Goal: Task Accomplishment & Management: Complete application form

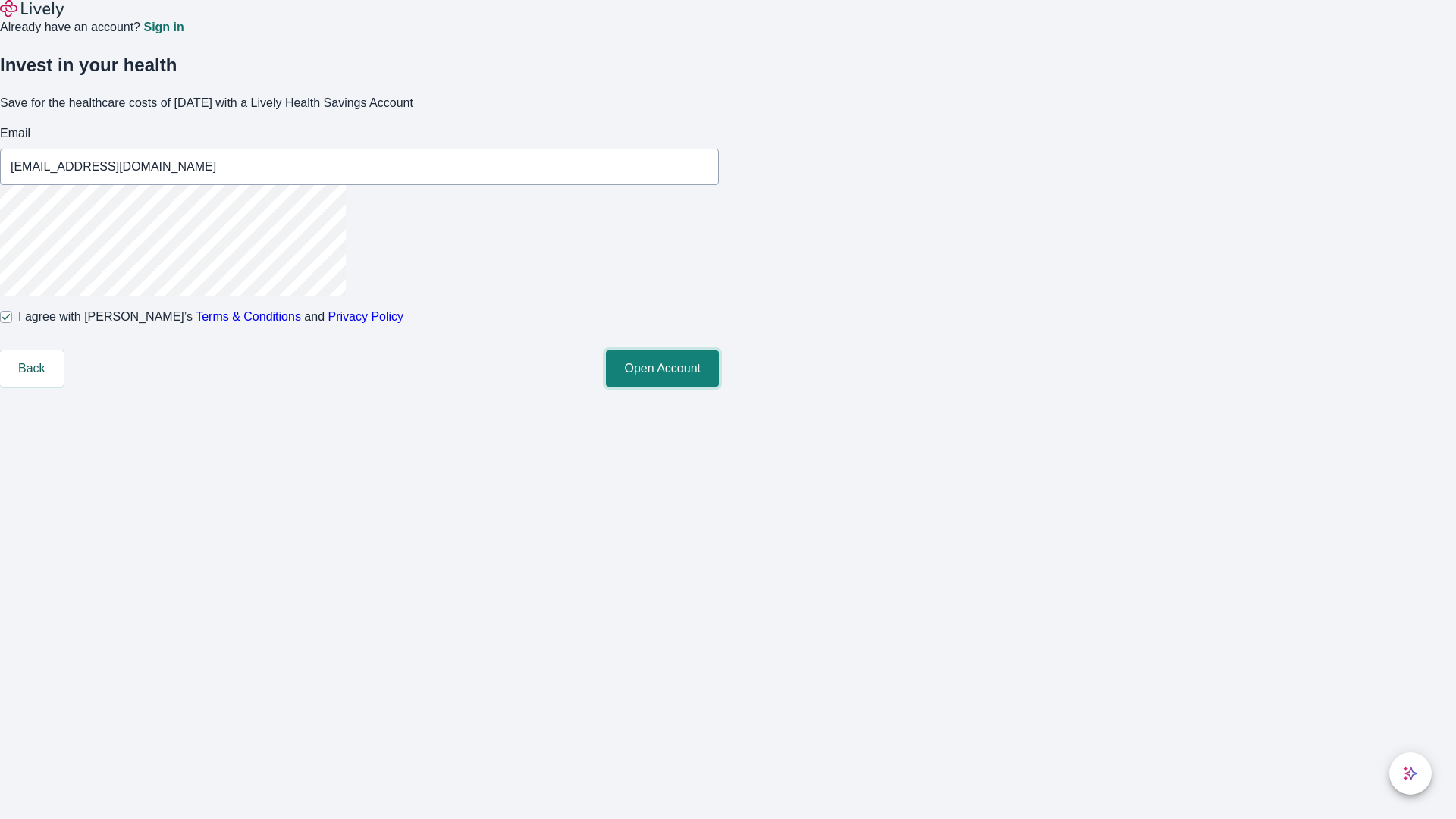
click at [719, 387] on button "Open Account" at bounding box center [663, 369] width 113 height 37
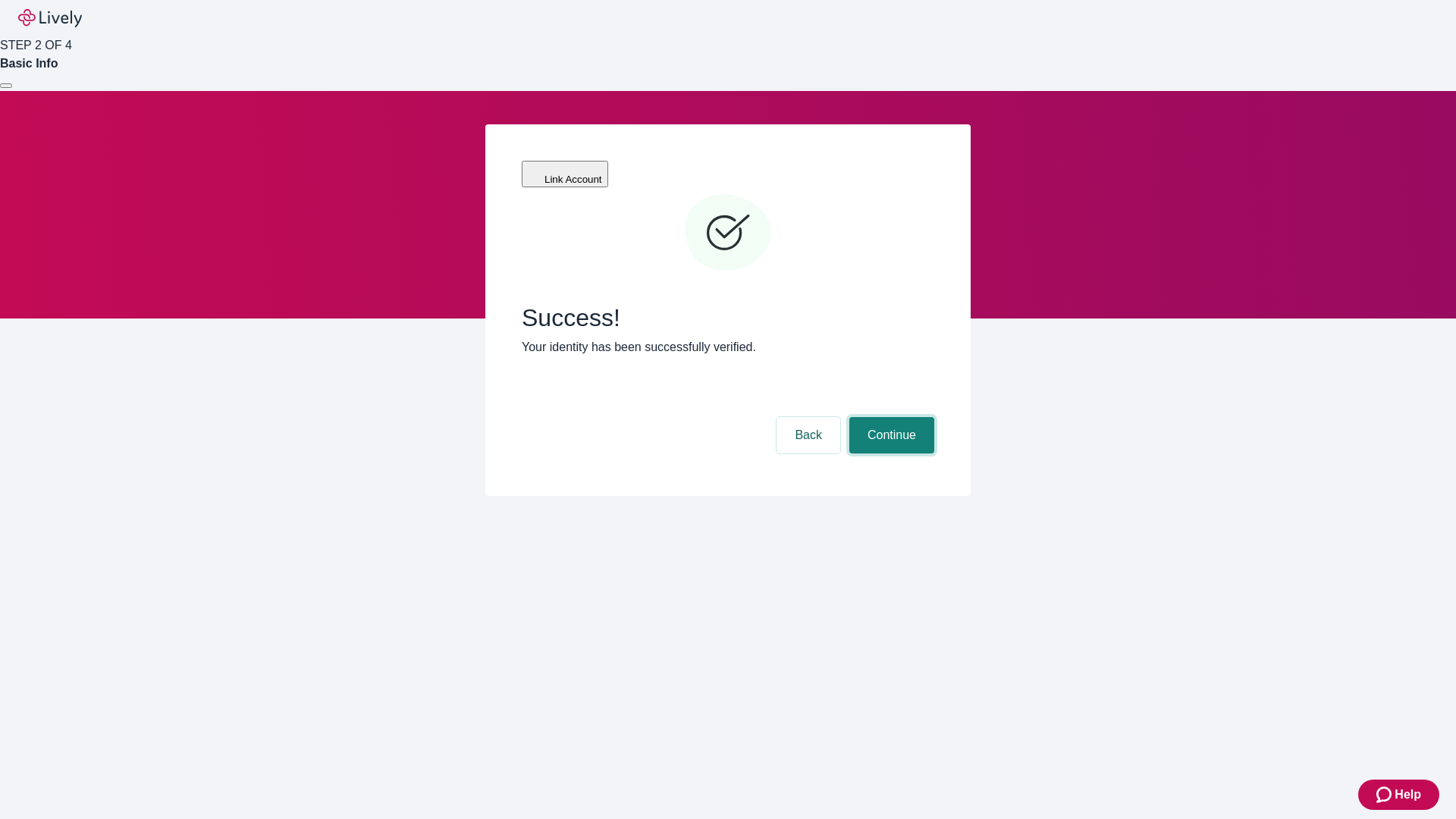
click at [890, 417] on button "Continue" at bounding box center [892, 436] width 85 height 37
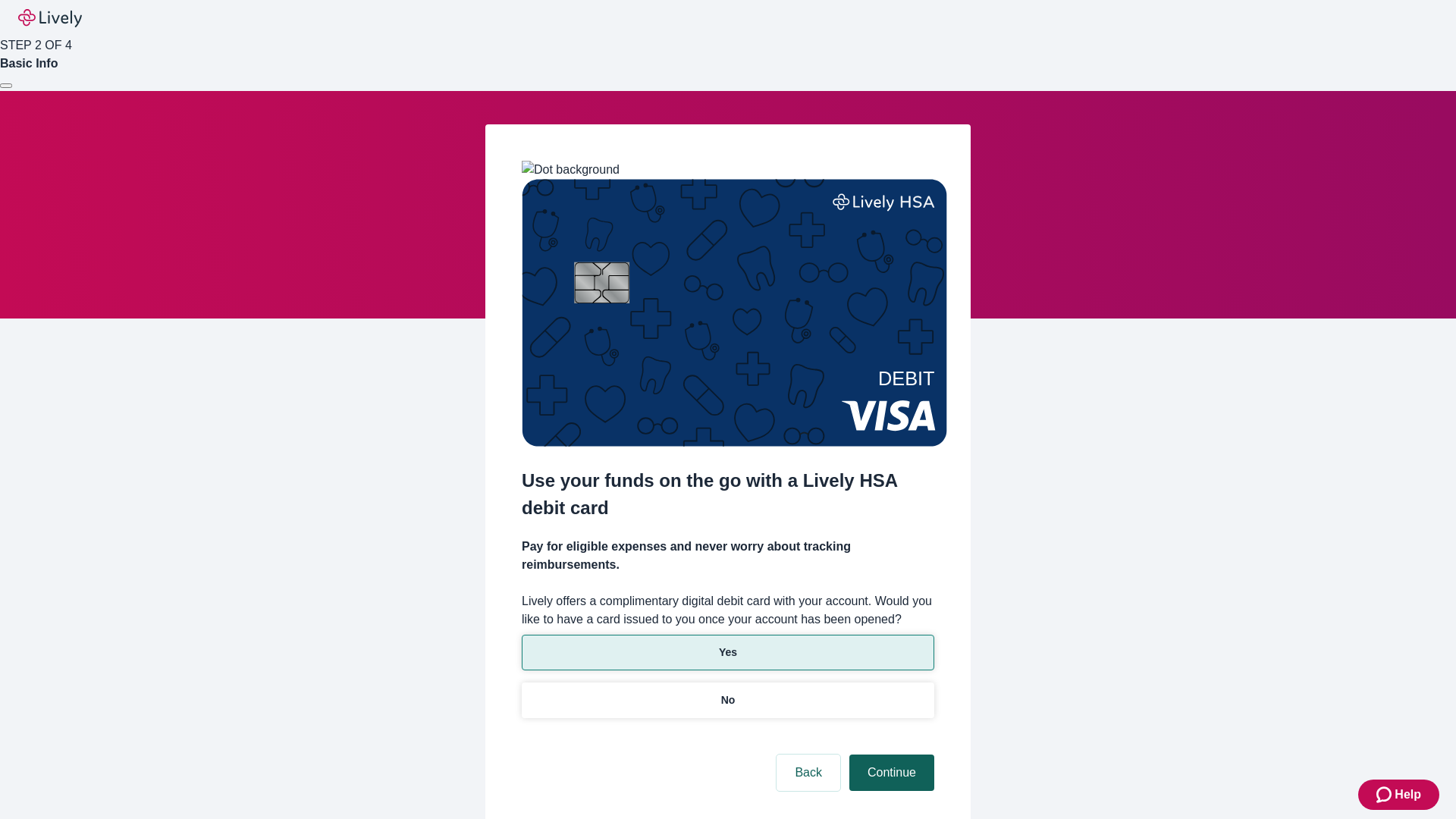
click at [727, 644] on p "Yes" at bounding box center [728, 652] width 18 height 16
click at [890, 755] on button "Continue" at bounding box center [892, 773] width 85 height 37
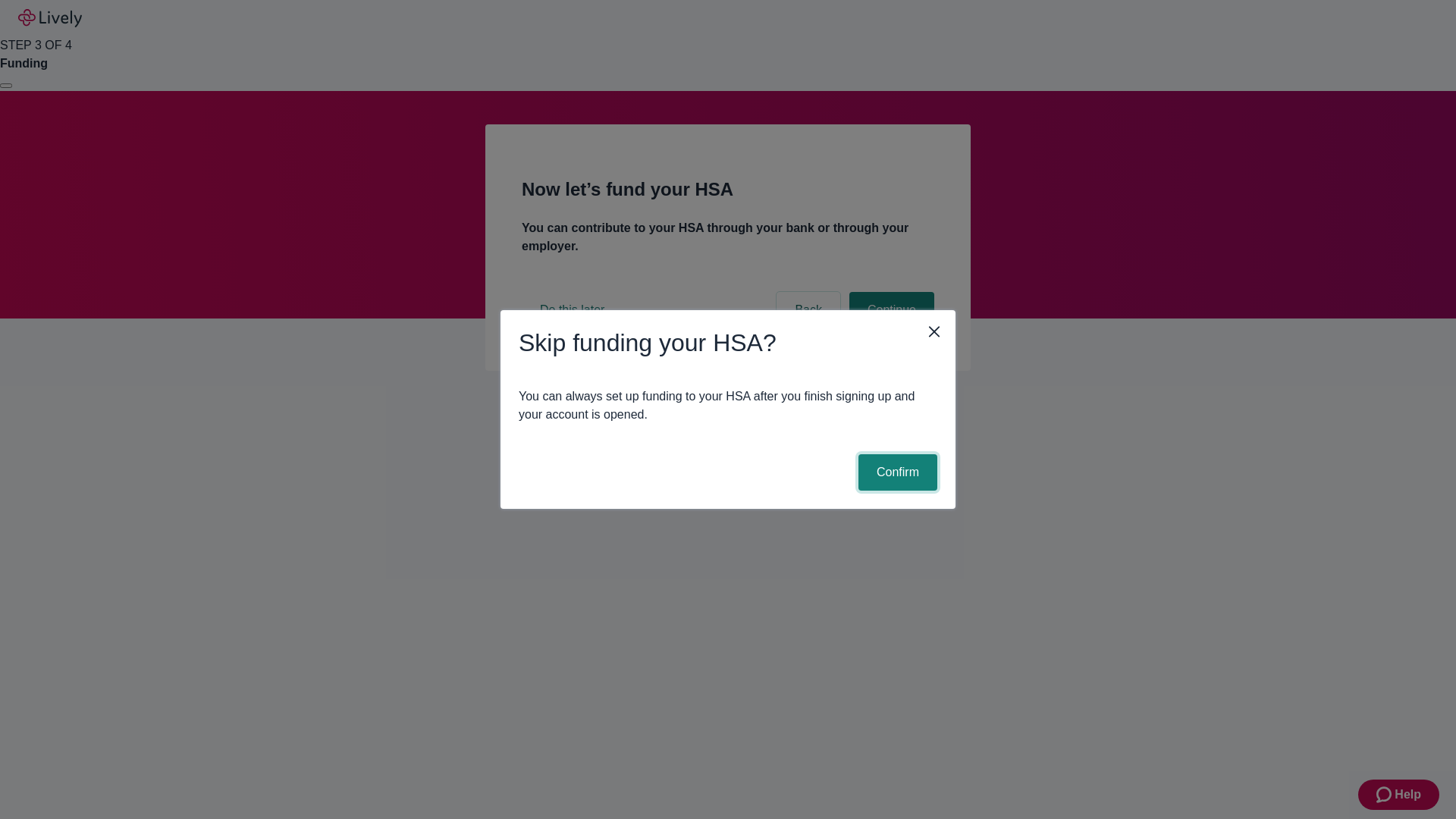
click at [896, 472] on button "Confirm" at bounding box center [897, 472] width 79 height 37
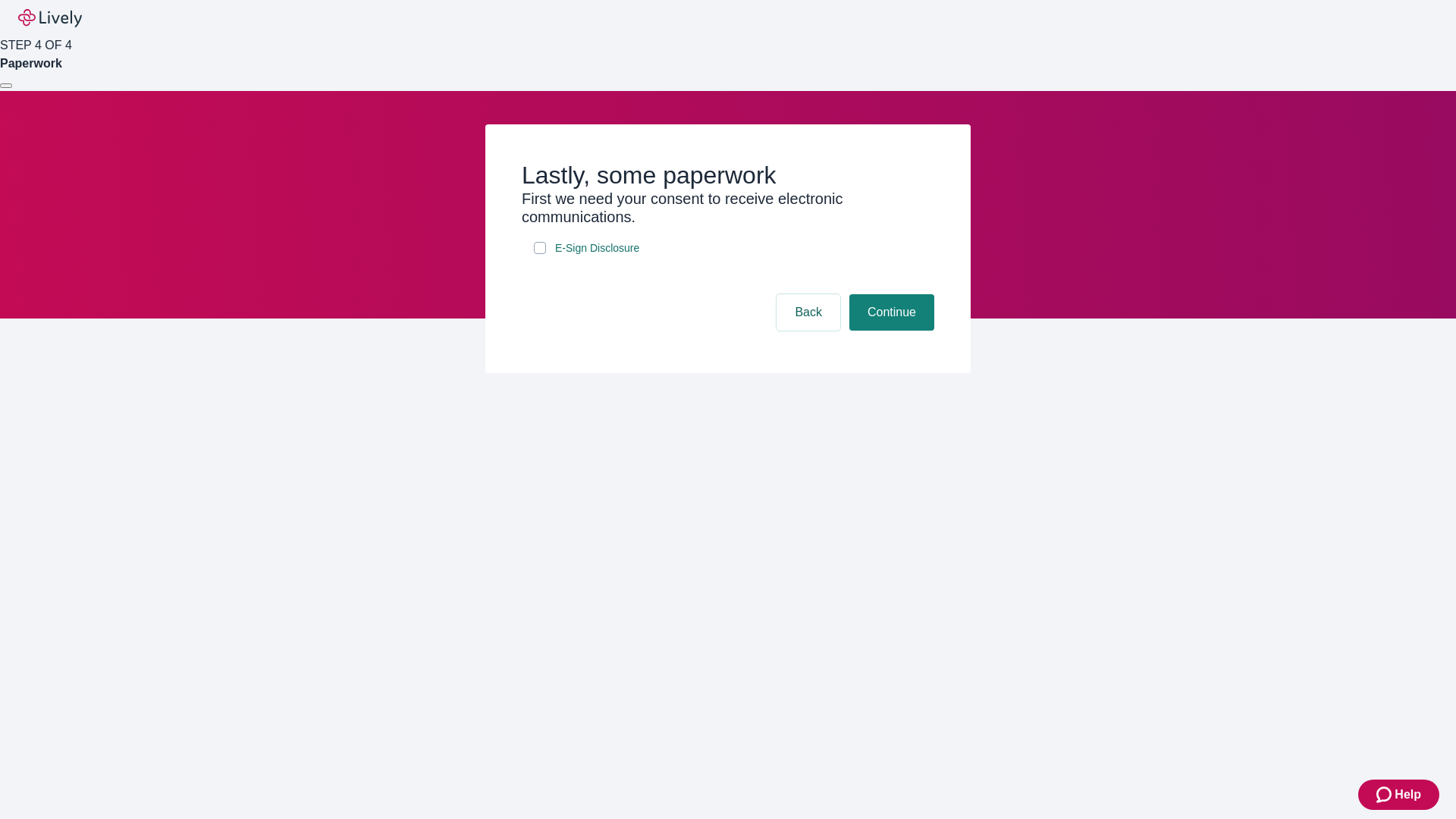
click at [540, 254] on input "E-Sign Disclosure" at bounding box center [540, 248] width 12 height 12
checkbox input "true"
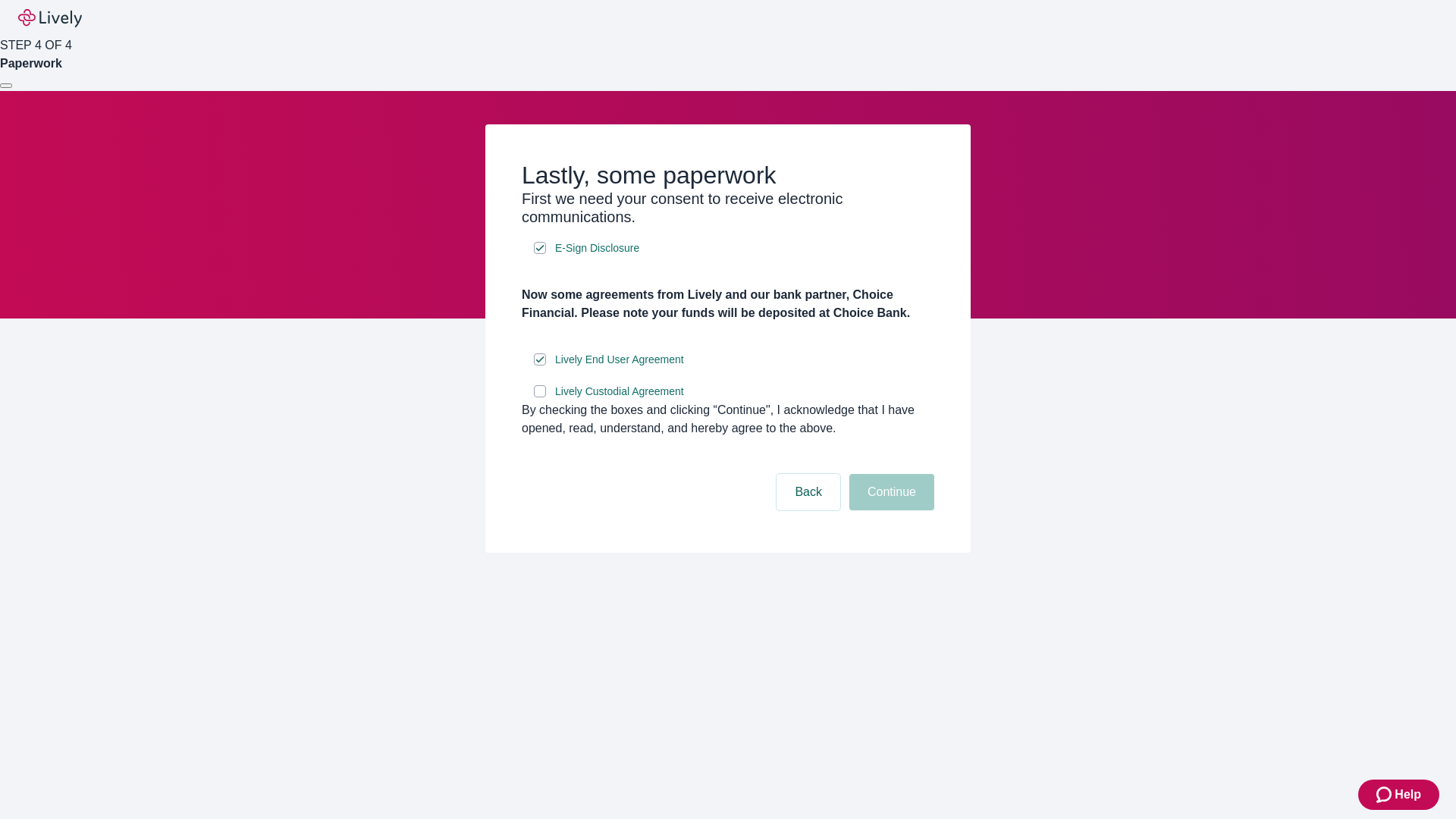
click at [540, 397] on input "Lively Custodial Agreement" at bounding box center [540, 391] width 12 height 12
checkbox input "true"
click at [890, 511] on button "Continue" at bounding box center [892, 492] width 85 height 37
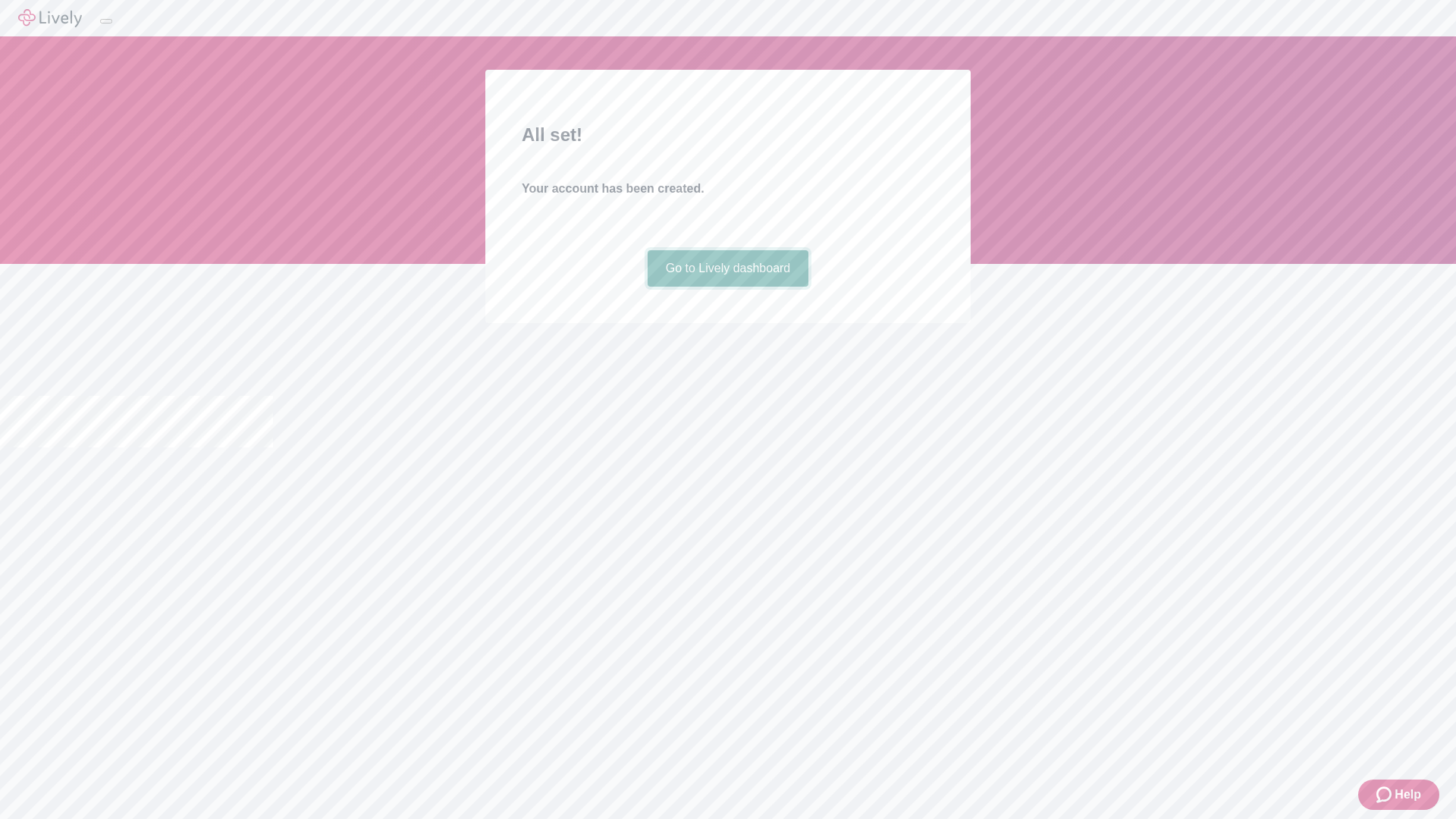
click at [727, 286] on link "Go to Lively dashboard" at bounding box center [728, 269] width 162 height 37
